Goal: Task Accomplishment & Management: Use online tool/utility

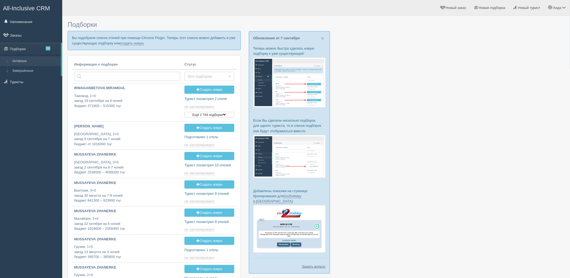
click at [142, 46] on p "Вы подобрали список отелей при помощи Chrome Plugin. Теперь этот список можно д…" at bounding box center [154, 40] width 173 height 19
click at [141, 44] on link "создать новую" at bounding box center [132, 43] width 24 height 4
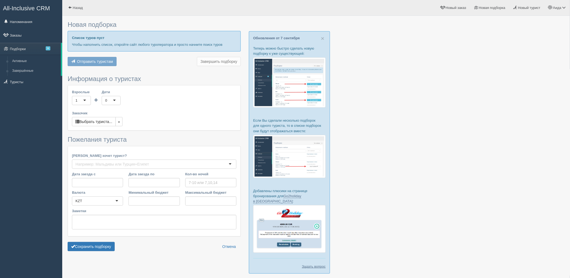
type input "7"
type input "530700"
type input "627400"
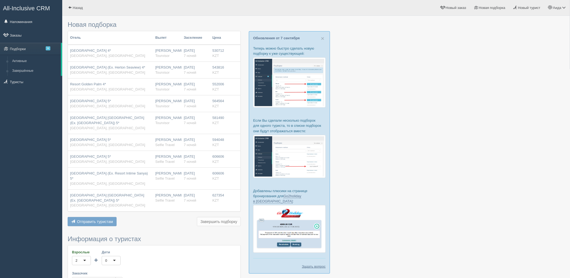
scroll to position [134, 0]
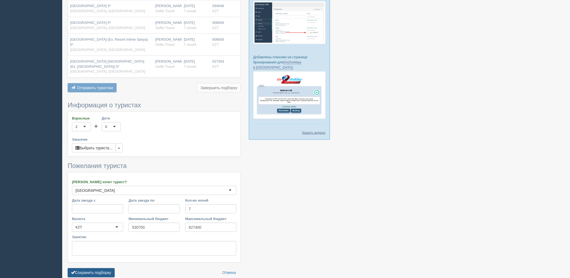
click at [99, 268] on button "Сохранить подборку" at bounding box center [91, 272] width 47 height 9
click at [101, 144] on body "All-Inclusive CRM Напоминания Заказы Подборки 9" at bounding box center [285, 5] width 570 height 278
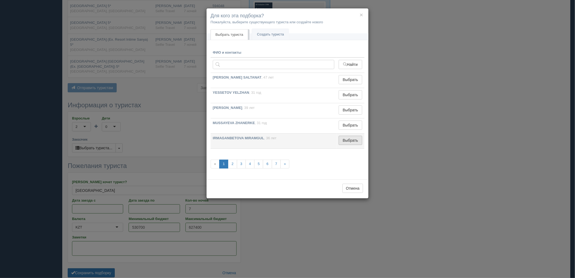
click at [362, 142] on button "Выбрать" at bounding box center [351, 140] width 24 height 9
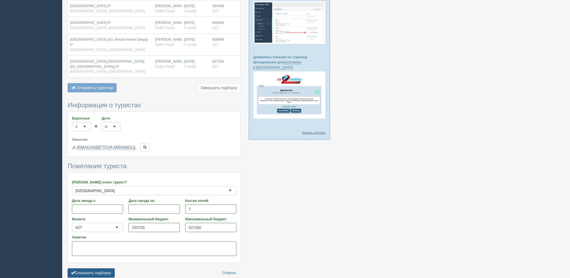
drag, startPoint x: 100, startPoint y: 272, endPoint x: 116, endPoint y: 266, distance: 17.7
click at [100, 272] on button "Сохранить подборку" at bounding box center [91, 272] width 47 height 9
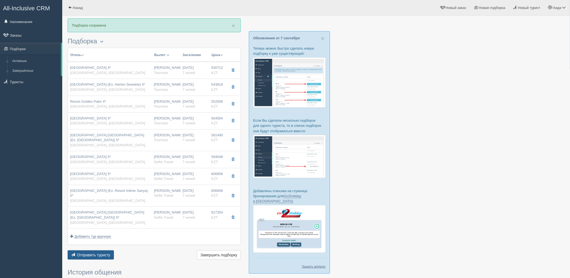
click at [98, 253] on span "Отправить туристу" at bounding box center [93, 255] width 33 height 4
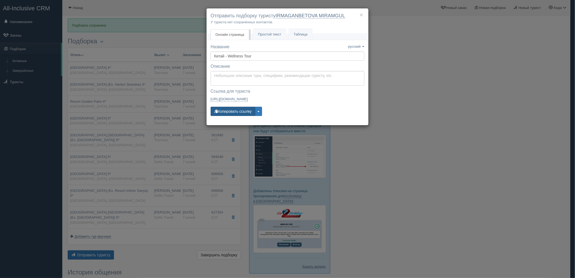
click at [230, 112] on button "Копировать ссылку" at bounding box center [233, 111] width 45 height 9
click at [417, 140] on div "× Отправить подборку туристу IRMAGANBETOVA MIRAMGUL У туриста нет сохранённых к…" at bounding box center [287, 139] width 575 height 278
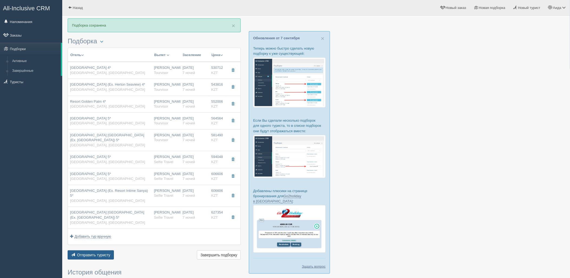
click at [99, 253] on span "Отправить туристу" at bounding box center [93, 255] width 33 height 4
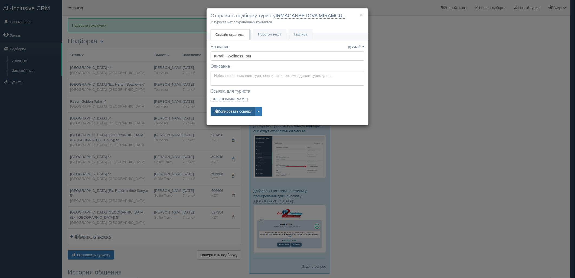
click at [225, 114] on button "Копировать ссылку" at bounding box center [233, 111] width 45 height 9
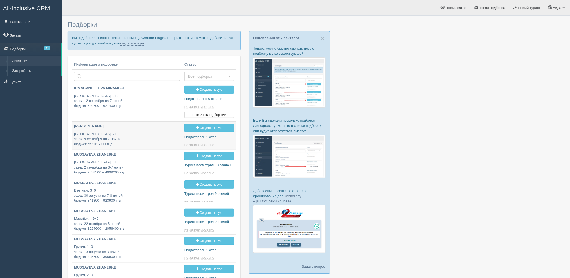
type input "[DATE] 18:25"
type input "2025-09-08 17:30"
type input "[DATE] 15:50"
click at [134, 44] on link "создать новую" at bounding box center [132, 43] width 24 height 4
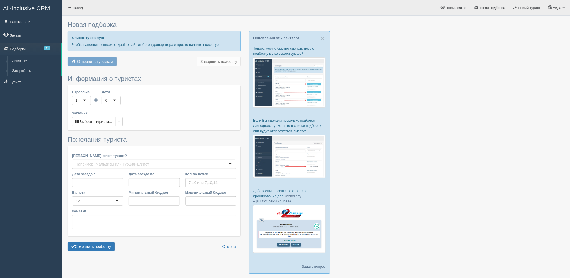
type input "6-10"
type input "512000"
type input "665500"
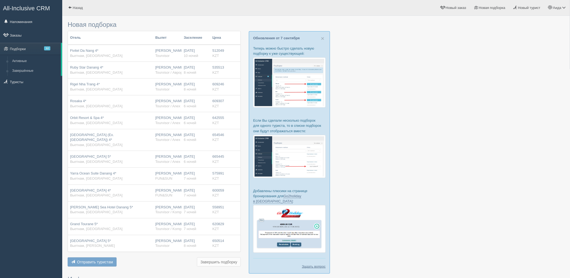
scroll to position [196, 0]
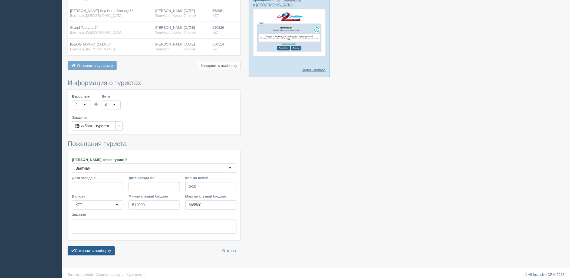
click at [101, 246] on button "Сохранить подборку" at bounding box center [91, 250] width 47 height 9
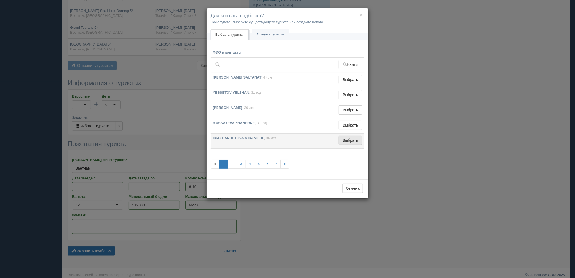
click at [346, 144] on button "Выбрать" at bounding box center [351, 140] width 24 height 9
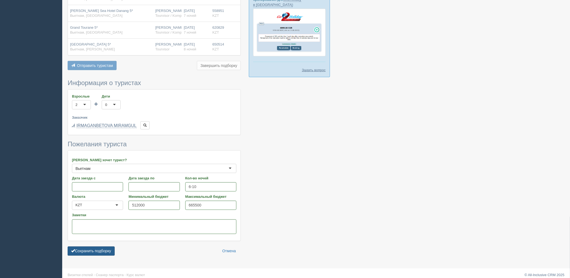
click at [107, 248] on button "Сохранить подборку" at bounding box center [91, 250] width 47 height 9
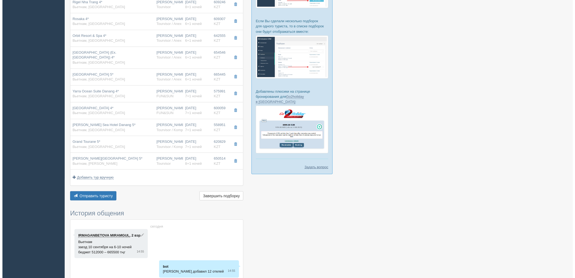
scroll to position [115, 0]
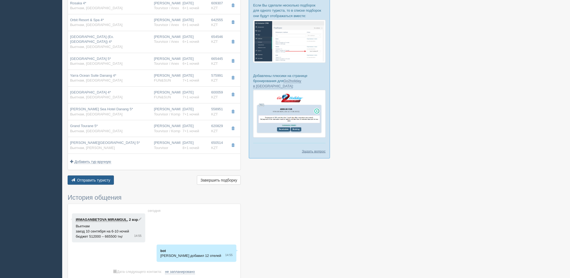
click at [111, 179] on button "Отправить туристу Отправить" at bounding box center [91, 179] width 46 height 9
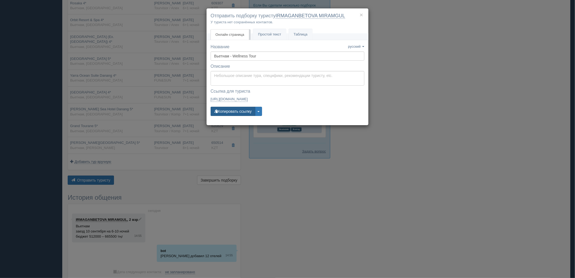
click at [238, 110] on button "Копировать ссылку" at bounding box center [233, 111] width 45 height 9
click at [218, 113] on button "Копировать ссылку" at bounding box center [233, 111] width 45 height 9
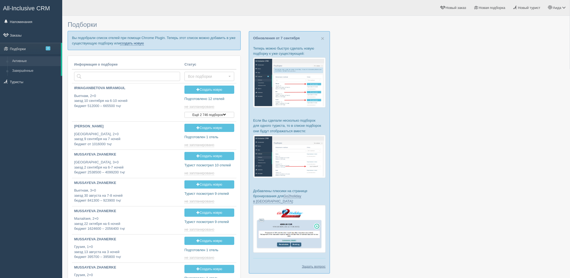
click at [139, 43] on link "создать новую" at bounding box center [132, 43] width 24 height 4
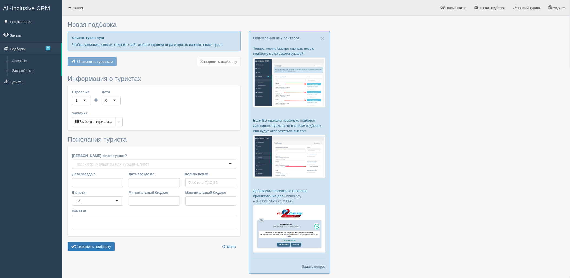
type input "5-6"
type input "363100"
type input "479100"
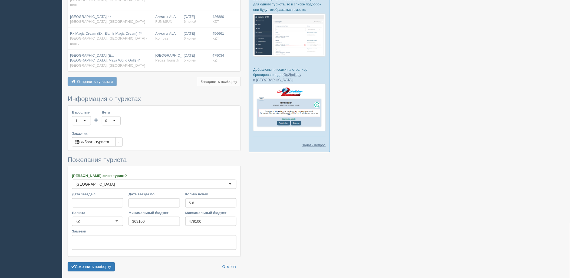
scroll to position [122, 0]
drag, startPoint x: 102, startPoint y: 250, endPoint x: 104, endPoint y: 245, distance: 4.9
click at [103, 261] on button "Сохранить подборку" at bounding box center [91, 265] width 47 height 9
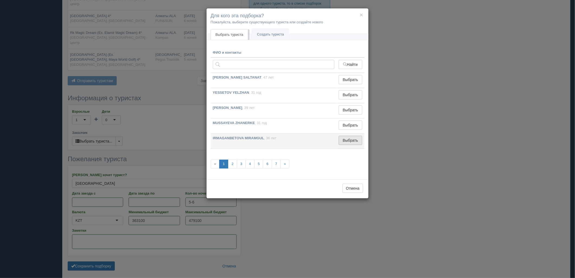
click at [348, 143] on button "Выбрать" at bounding box center [351, 140] width 24 height 9
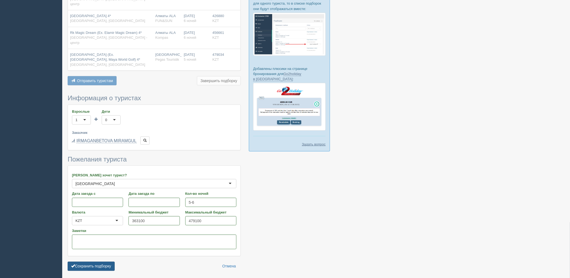
click at [101, 262] on button "Сохранить подборку" at bounding box center [91, 266] width 47 height 9
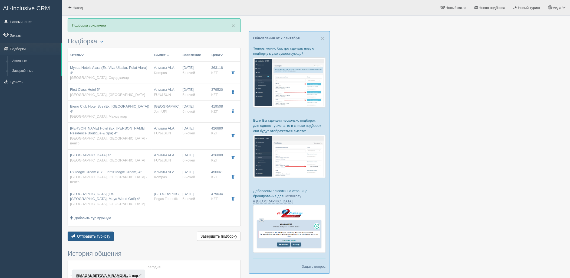
click at [109, 234] on span "Отправить туристу" at bounding box center [93, 236] width 33 height 4
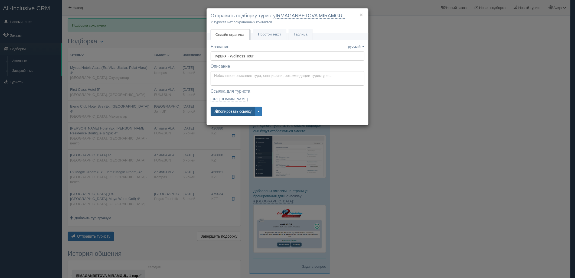
click at [238, 108] on button "Копировать ссылку" at bounding box center [233, 111] width 45 height 9
